Goal: Information Seeking & Learning: Check status

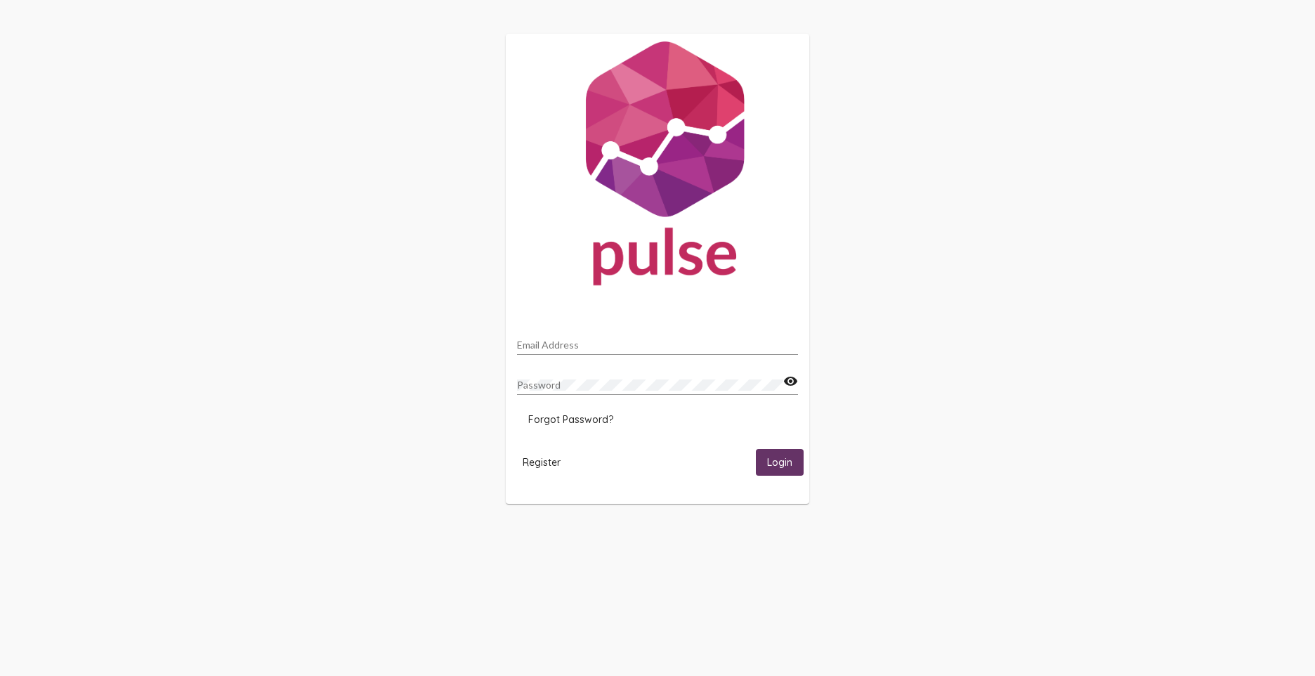
click at [575, 345] on input "Email Address" at bounding box center [657, 344] width 281 height 11
click at [781, 464] on span "Login" at bounding box center [779, 463] width 25 height 13
drag, startPoint x: 579, startPoint y: 342, endPoint x: 496, endPoint y: 343, distance: 82.9
click at [497, 341] on div "[PERSON_NAME] Email Address Password visibility Forgot Password? Register Login…" at bounding box center [657, 276] width 1315 height 553
type input "[EMAIL_ADDRESS][PERSON_NAME][DOMAIN_NAME]"
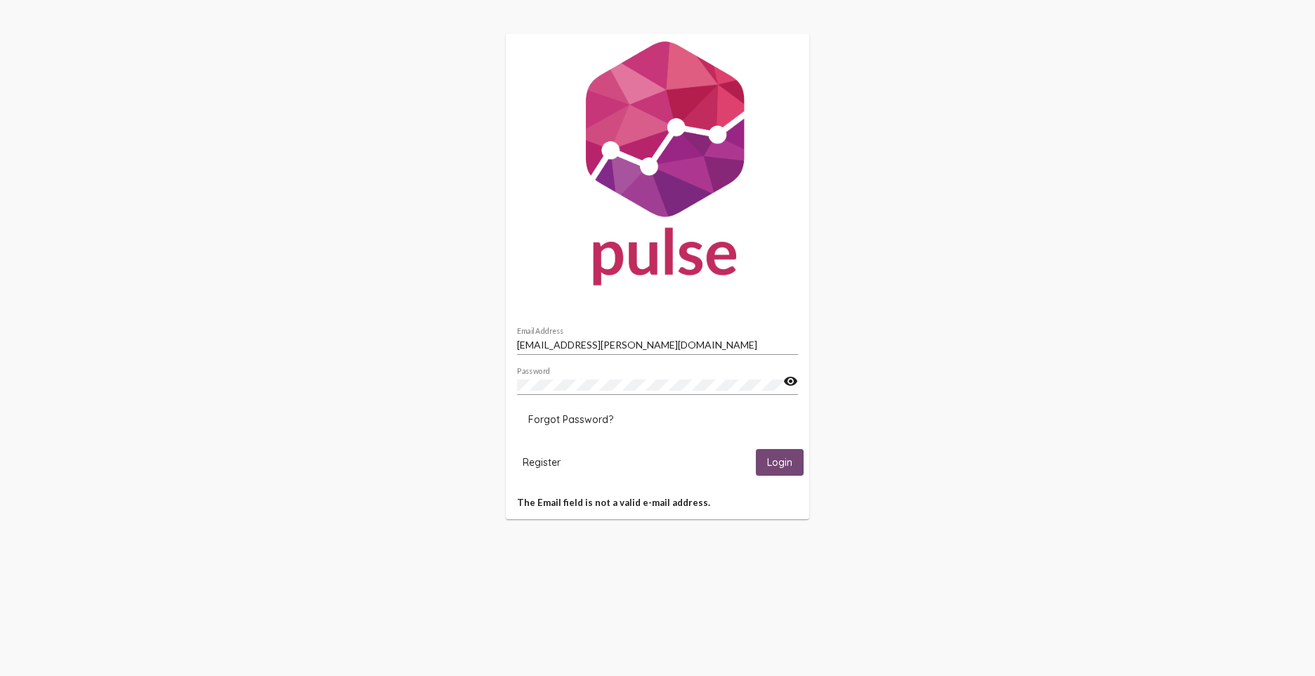
click at [778, 455] on span "Login" at bounding box center [779, 461] width 25 height 13
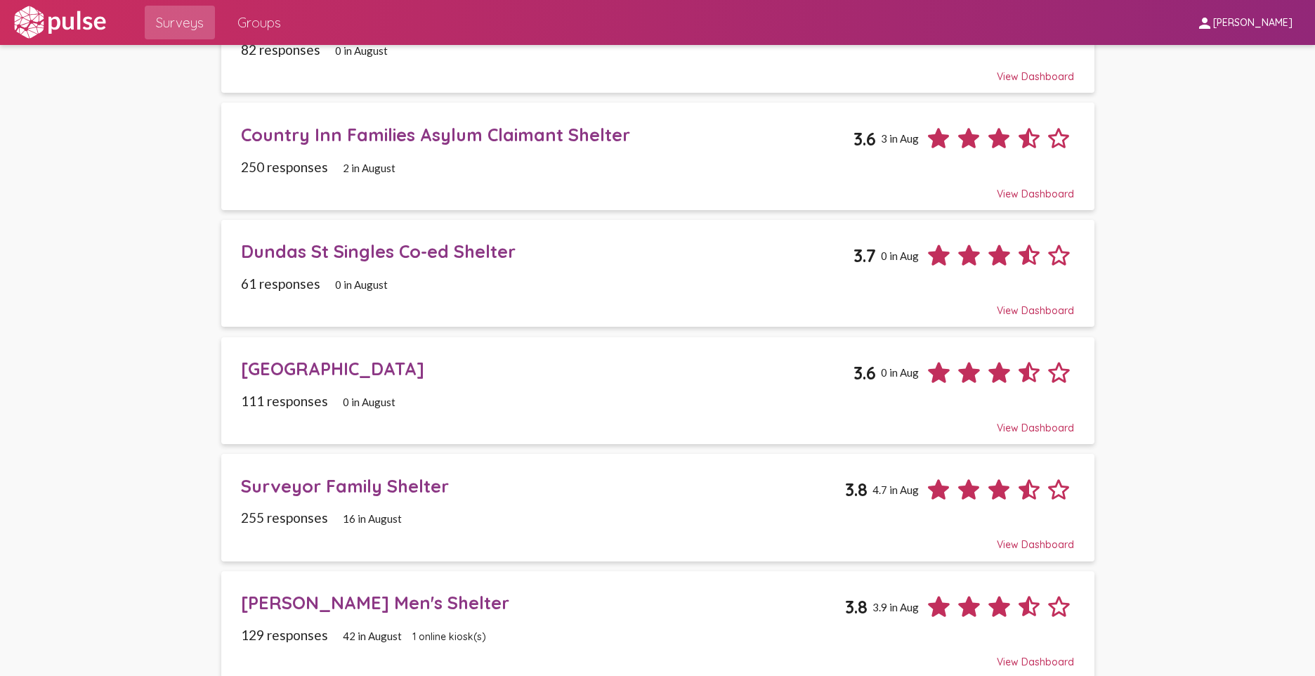
scroll to position [176, 0]
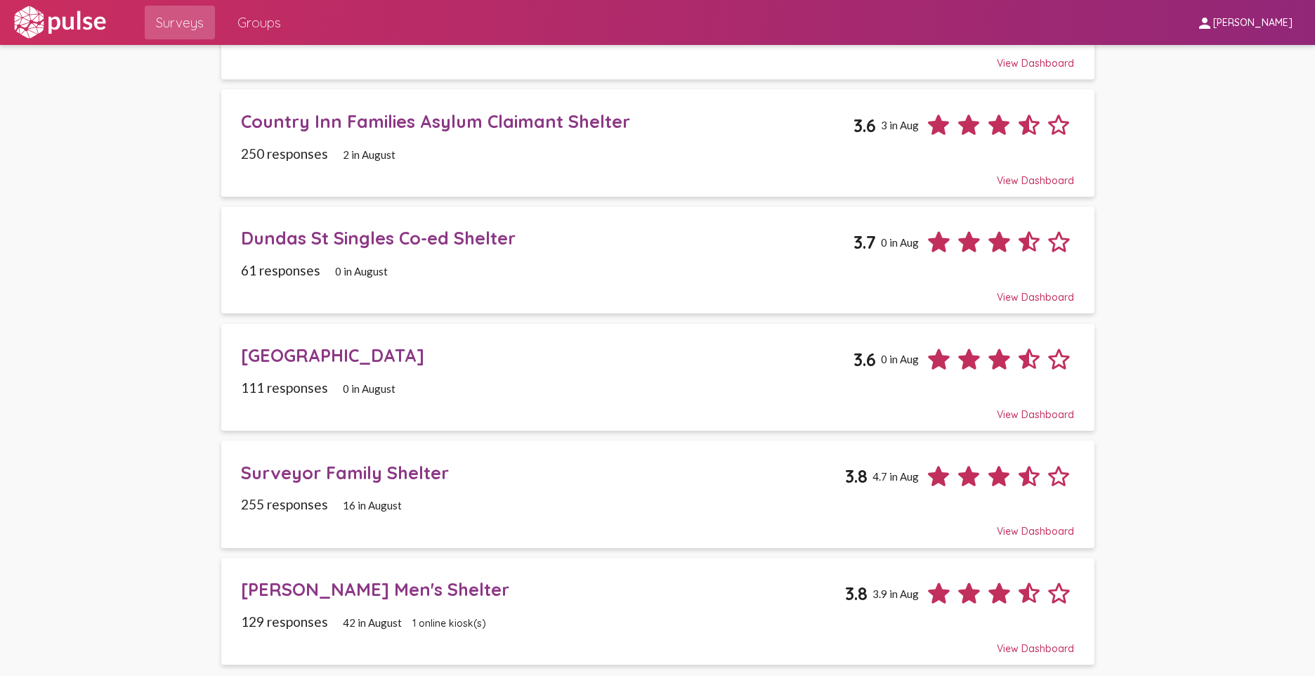
click at [297, 601] on div "[PERSON_NAME] Men's Shelter 3.8 3.9 in Aug" at bounding box center [657, 588] width 833 height 41
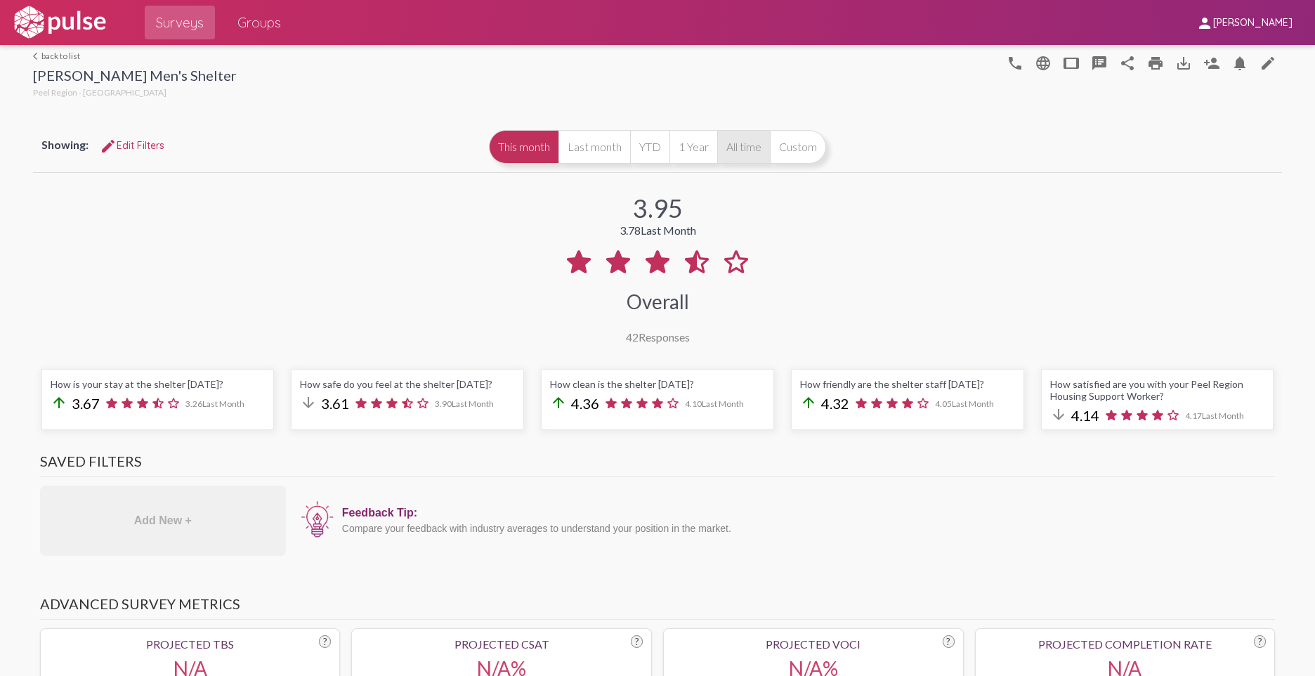
click at [729, 146] on button "All time" at bounding box center [743, 147] width 53 height 34
click at [533, 150] on button "This month" at bounding box center [524, 147] width 70 height 34
drag, startPoint x: 50, startPoint y: 51, endPoint x: 410, endPoint y: 255, distance: 414.1
click at [50, 51] on link "arrow_back_ios back to list" at bounding box center [135, 56] width 204 height 11
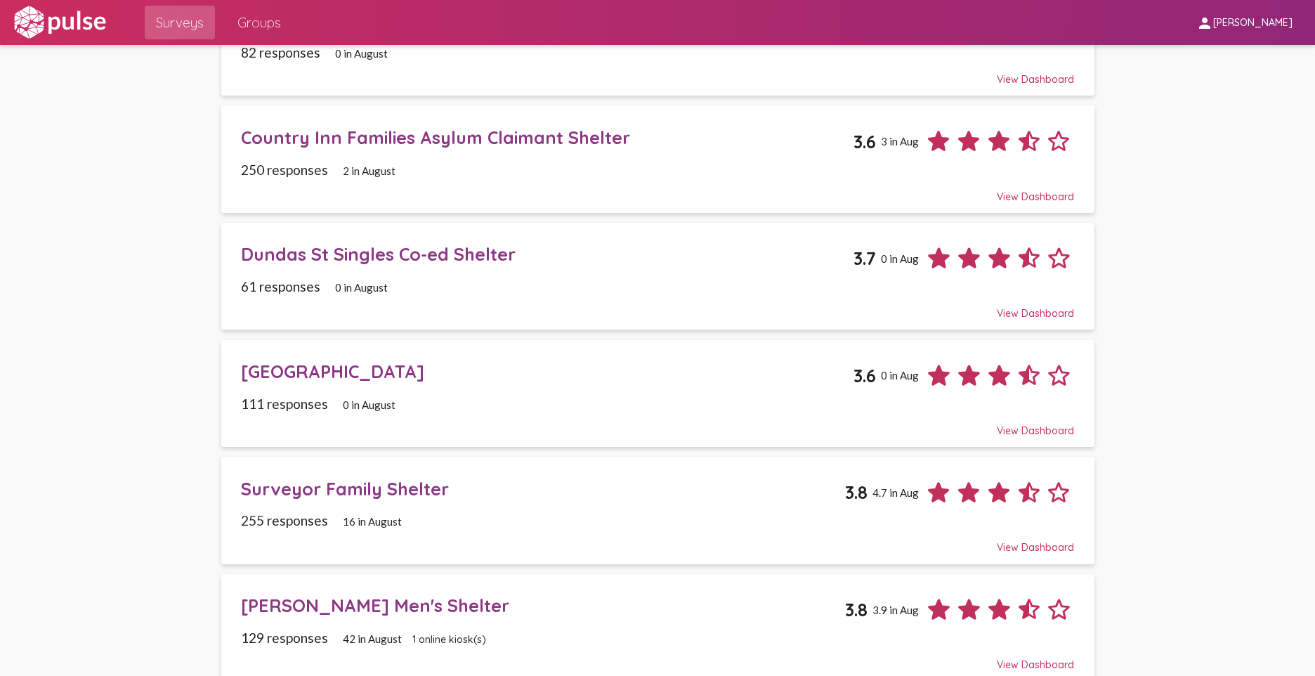
scroll to position [176, 0]
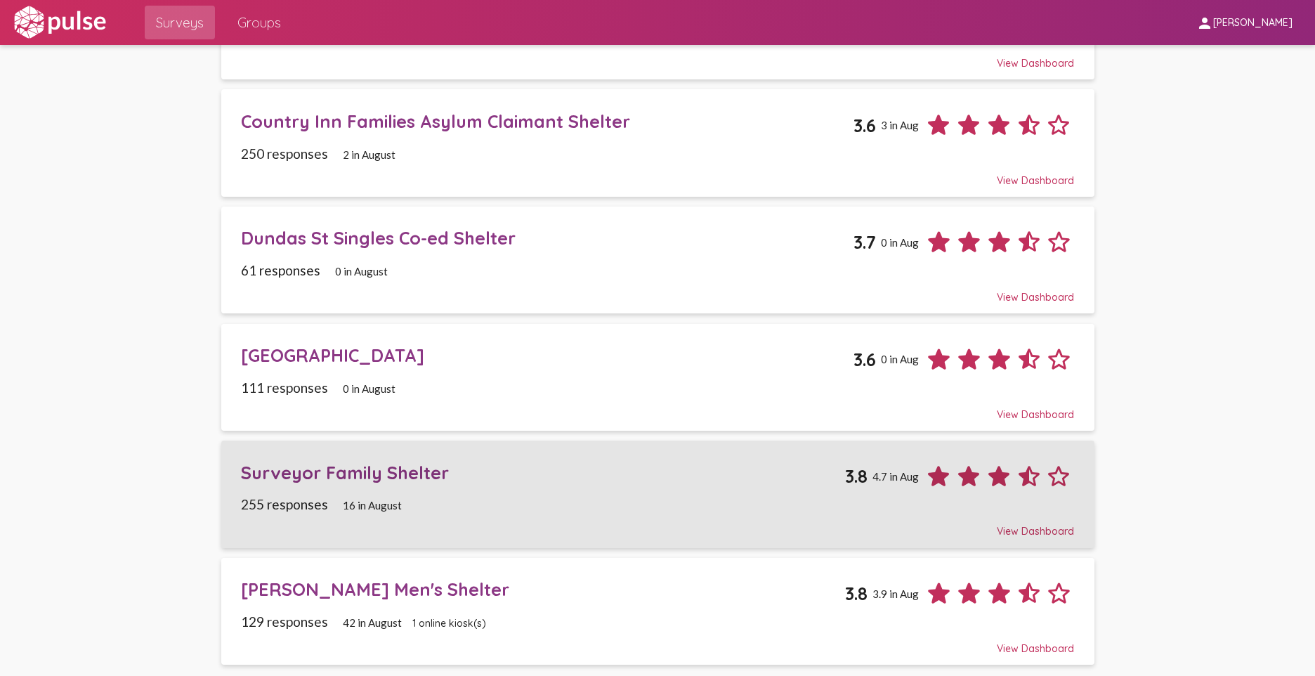
click at [311, 473] on div "Surveyor Family Shelter" at bounding box center [543, 473] width 604 height 22
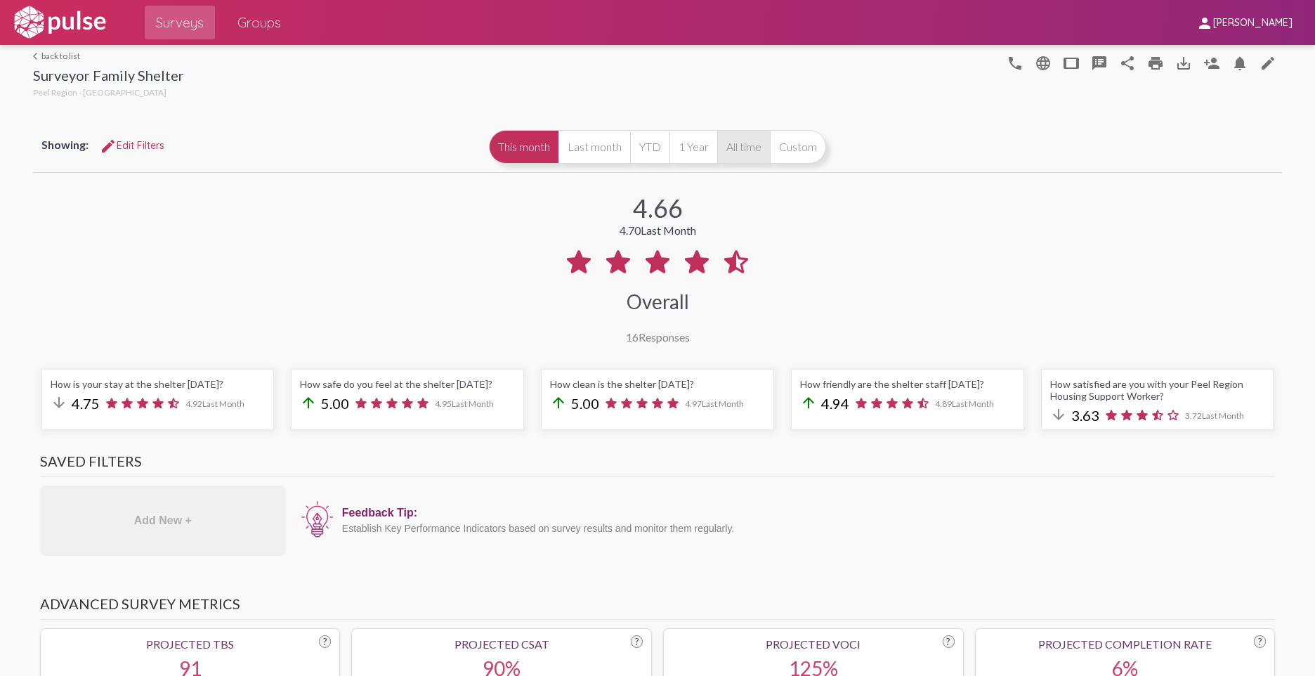
click at [757, 150] on button "All time" at bounding box center [743, 147] width 53 height 34
click at [40, 58] on link "arrow_back_ios back to list" at bounding box center [108, 56] width 151 height 11
